Goal: Navigation & Orientation: Find specific page/section

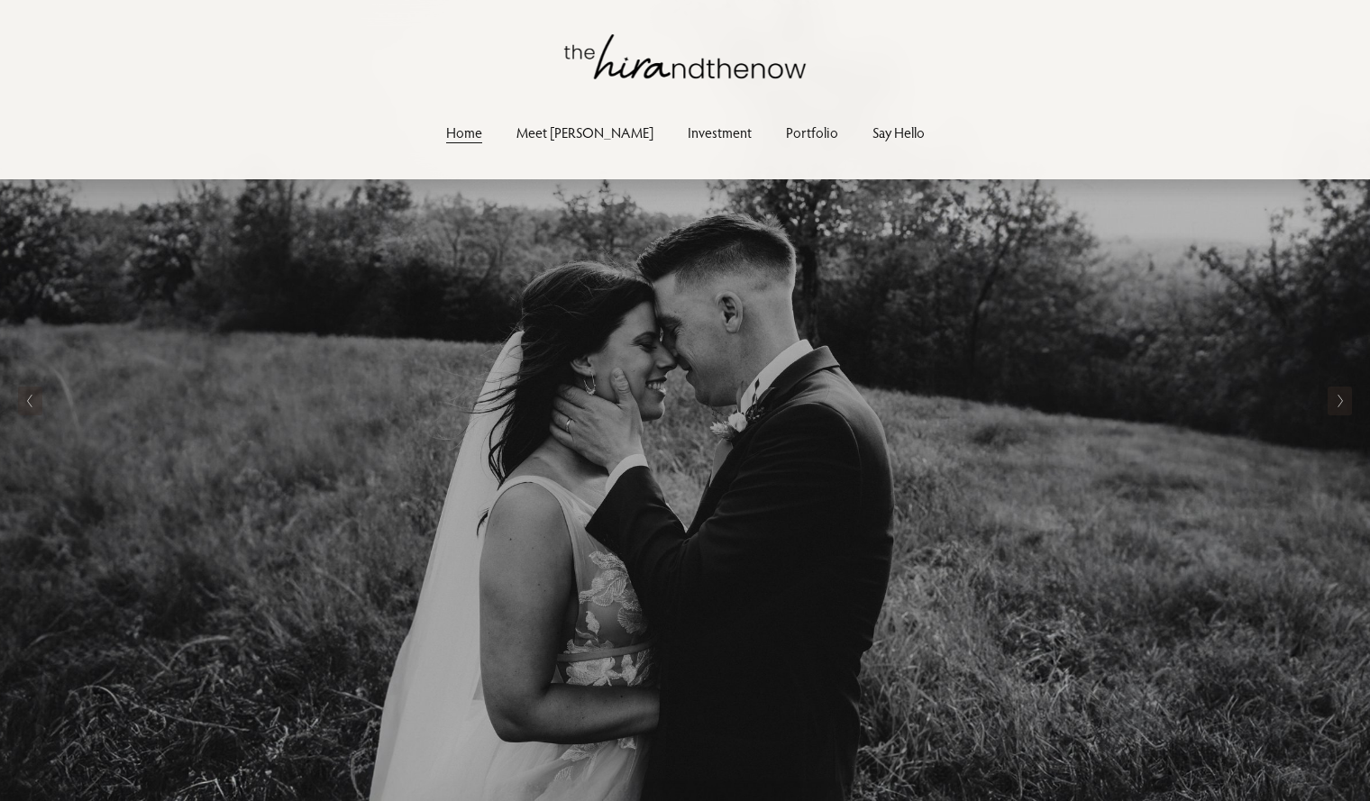
click at [599, 136] on link "Meet [PERSON_NAME]" at bounding box center [585, 133] width 137 height 24
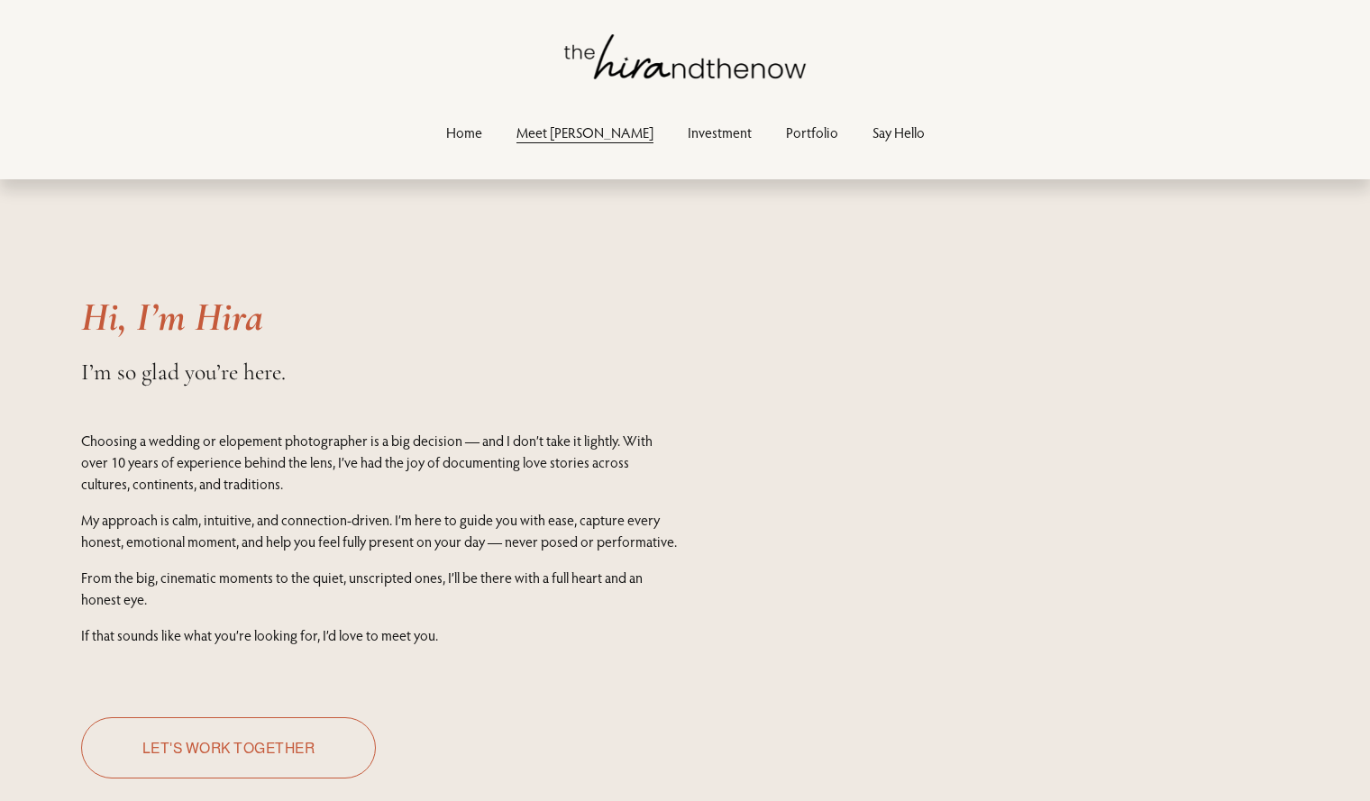
click at [688, 130] on link "Investment" at bounding box center [720, 133] width 64 height 24
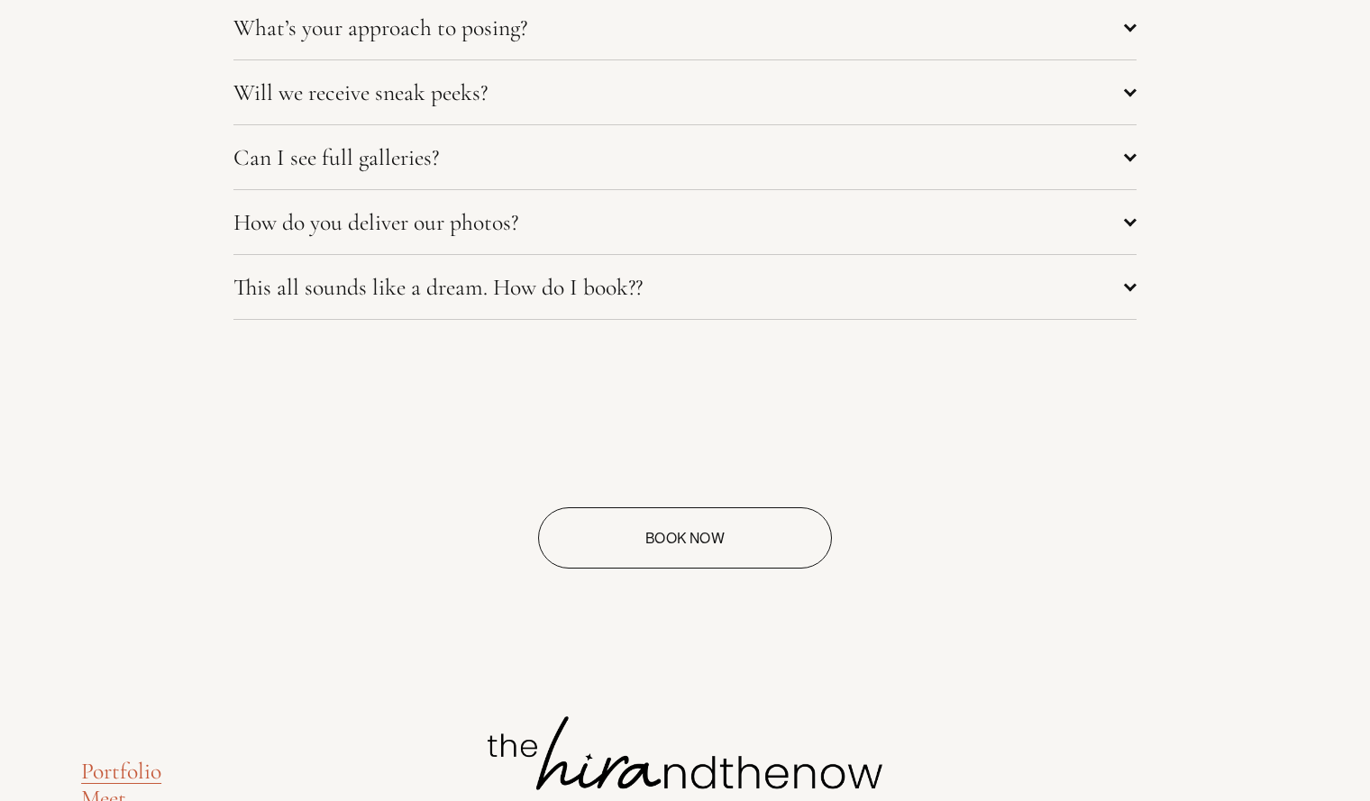
scroll to position [8245, 0]
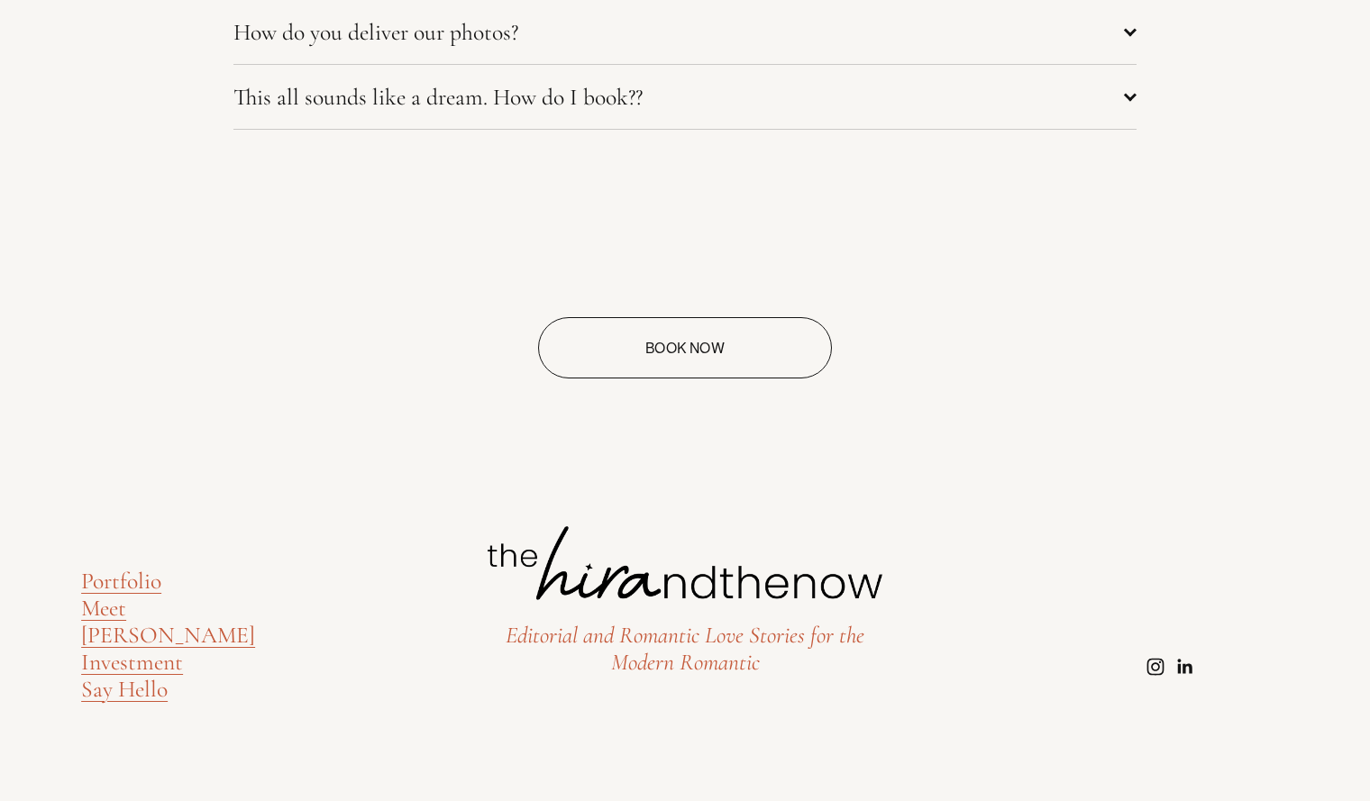
click at [1157, 662] on use "Instagram" at bounding box center [1156, 667] width 36 height 36
